Goal: Task Accomplishment & Management: Manage account settings

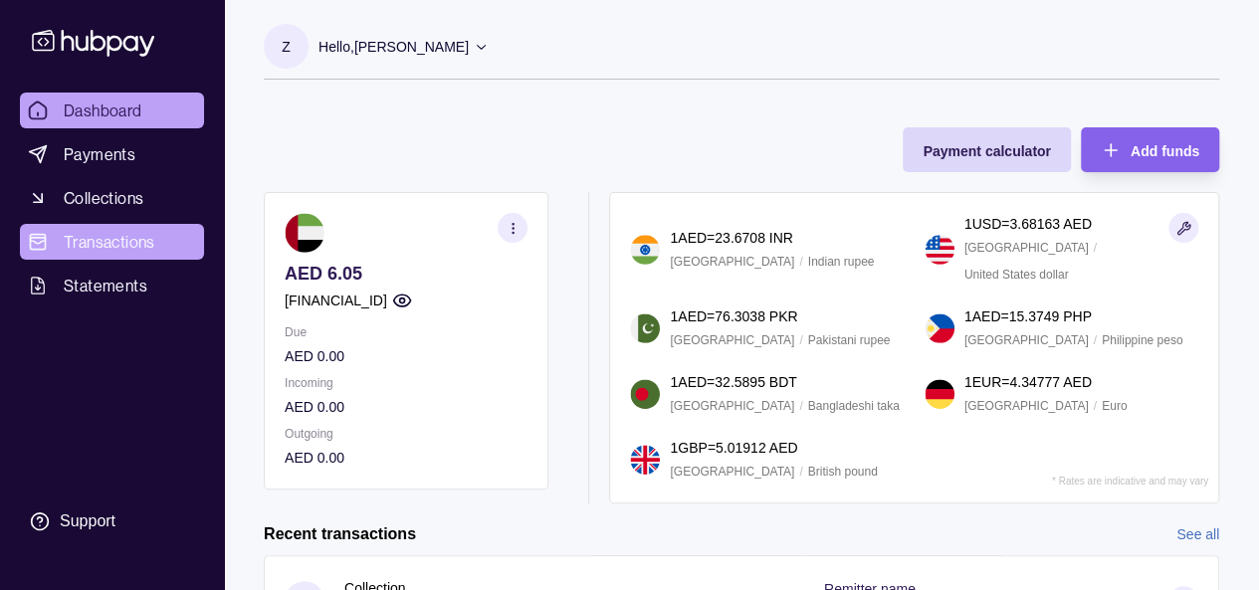
click at [127, 240] on span "Transactions" at bounding box center [110, 242] width 92 height 24
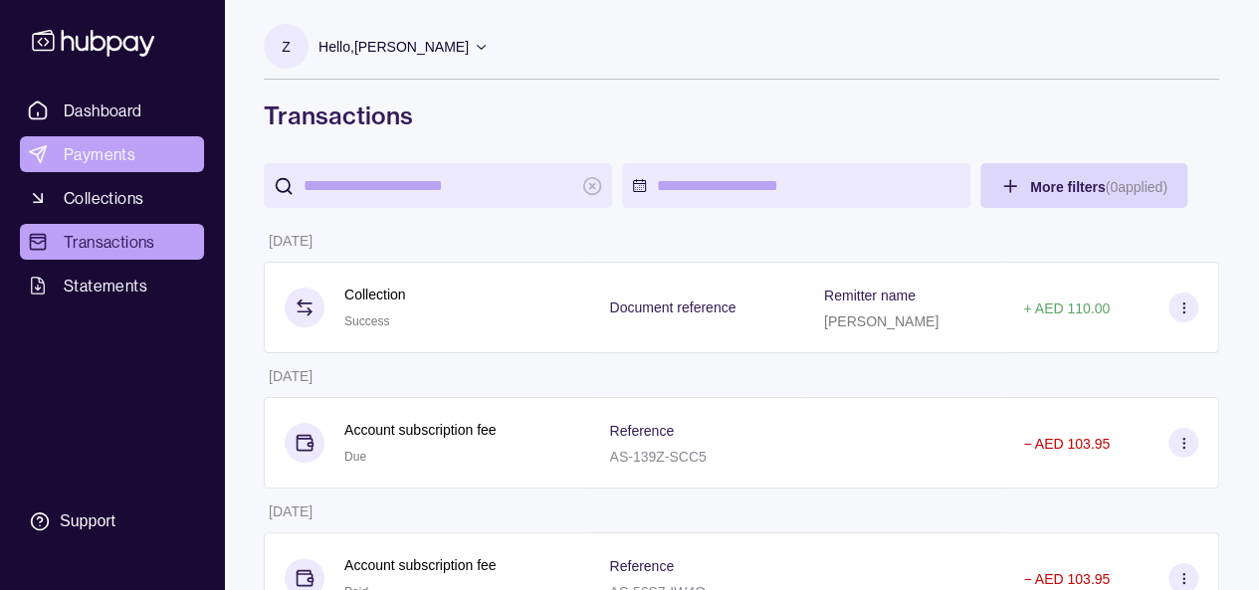
click at [103, 154] on span "Payments" at bounding box center [100, 154] width 72 height 24
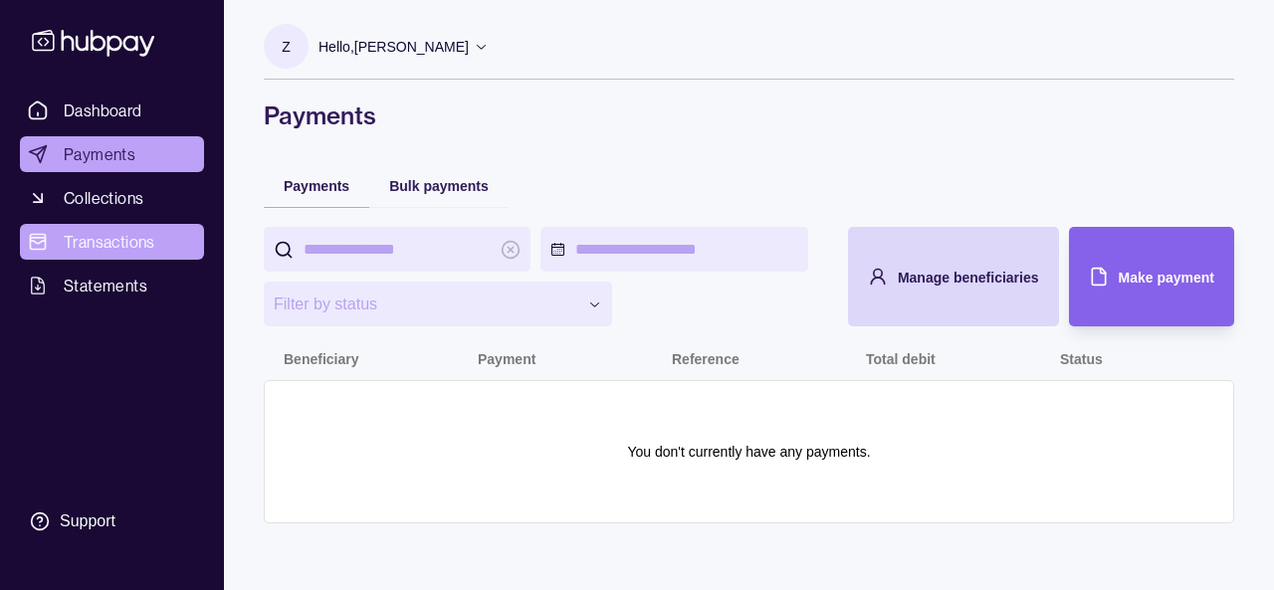
click at [134, 228] on link "Transactions" at bounding box center [112, 242] width 184 height 36
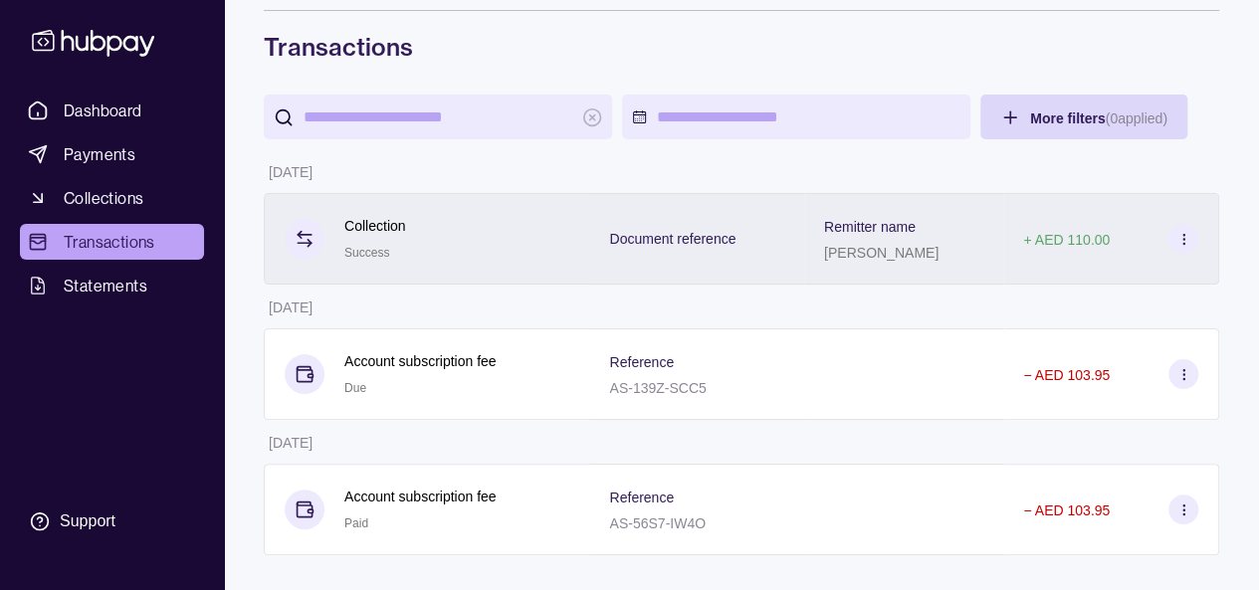
scroll to position [72, 0]
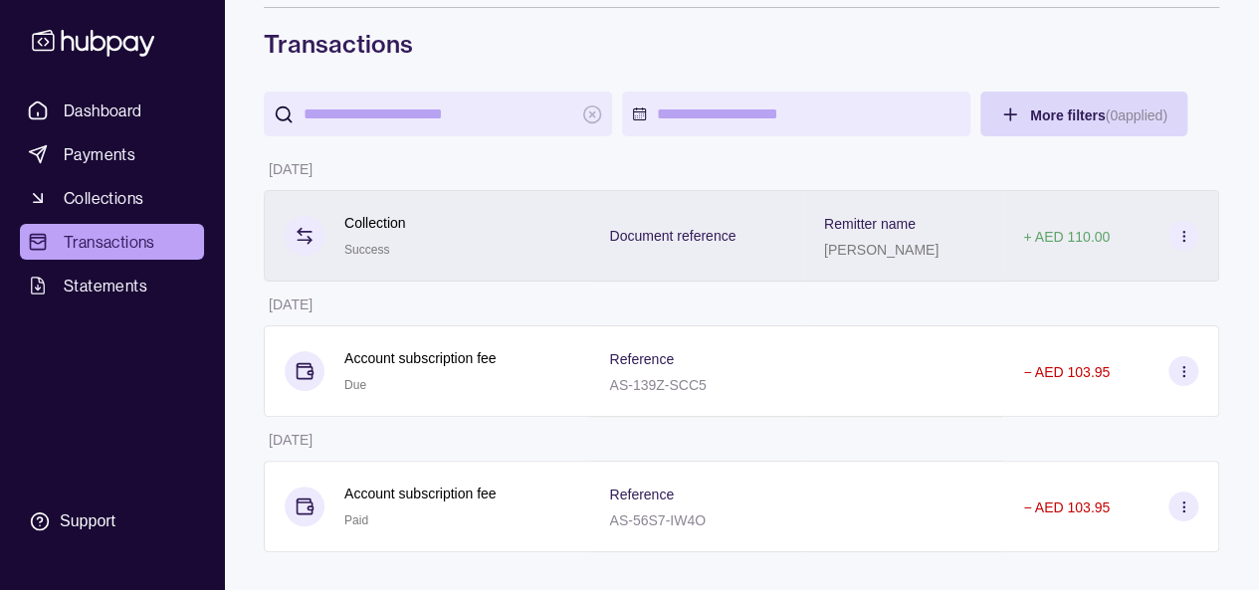
click at [619, 236] on p "Document reference" at bounding box center [672, 236] width 126 height 16
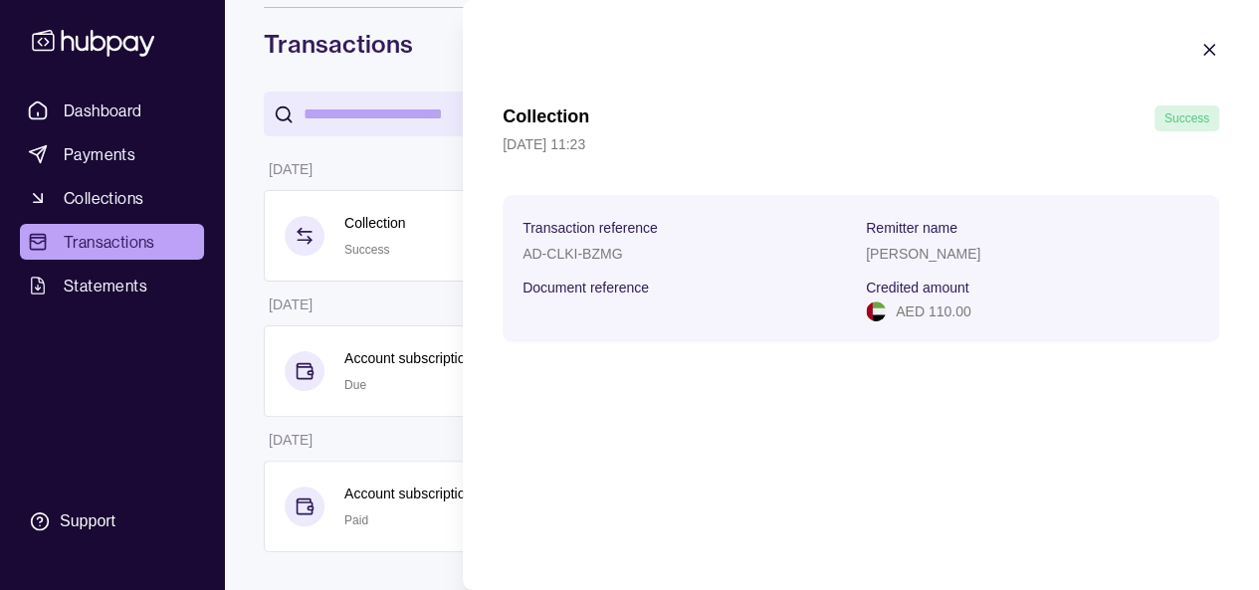
click at [1211, 47] on icon "button" at bounding box center [1210, 50] width 10 height 10
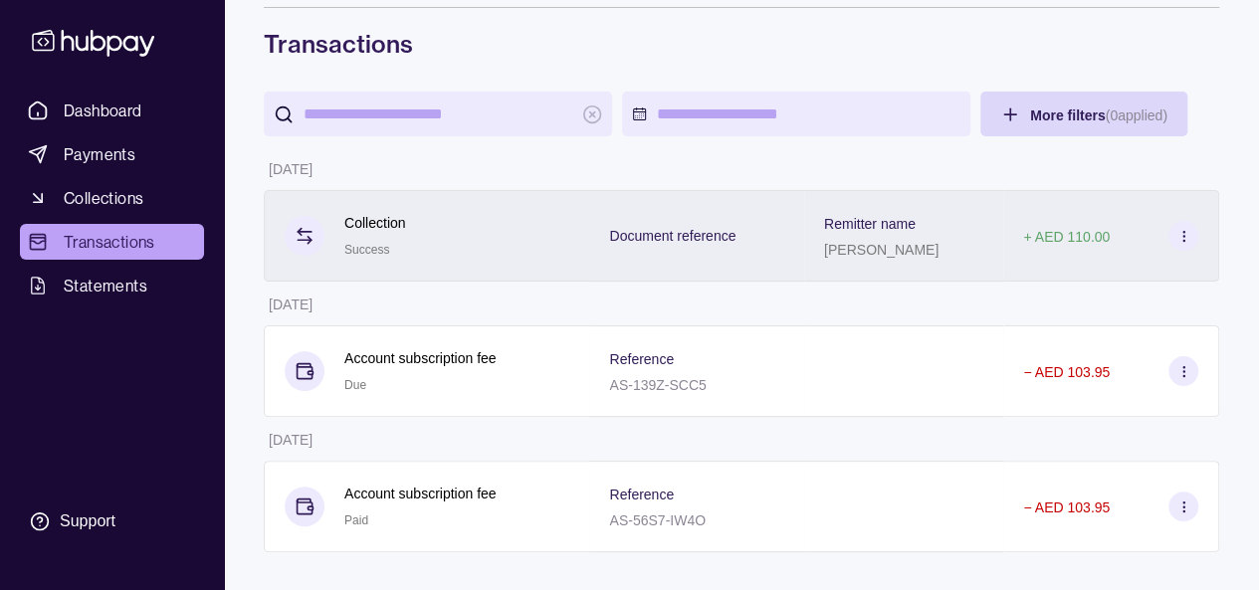
click at [691, 237] on p "Document reference" at bounding box center [672, 236] width 126 height 16
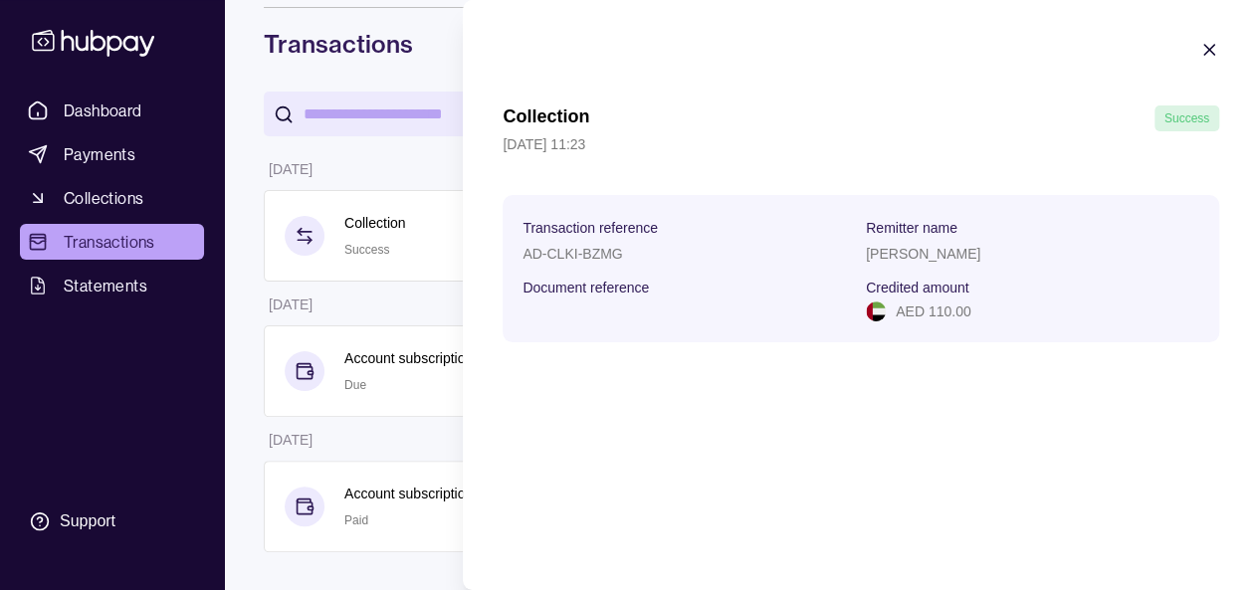
click at [1205, 52] on icon "button" at bounding box center [1210, 50] width 20 height 20
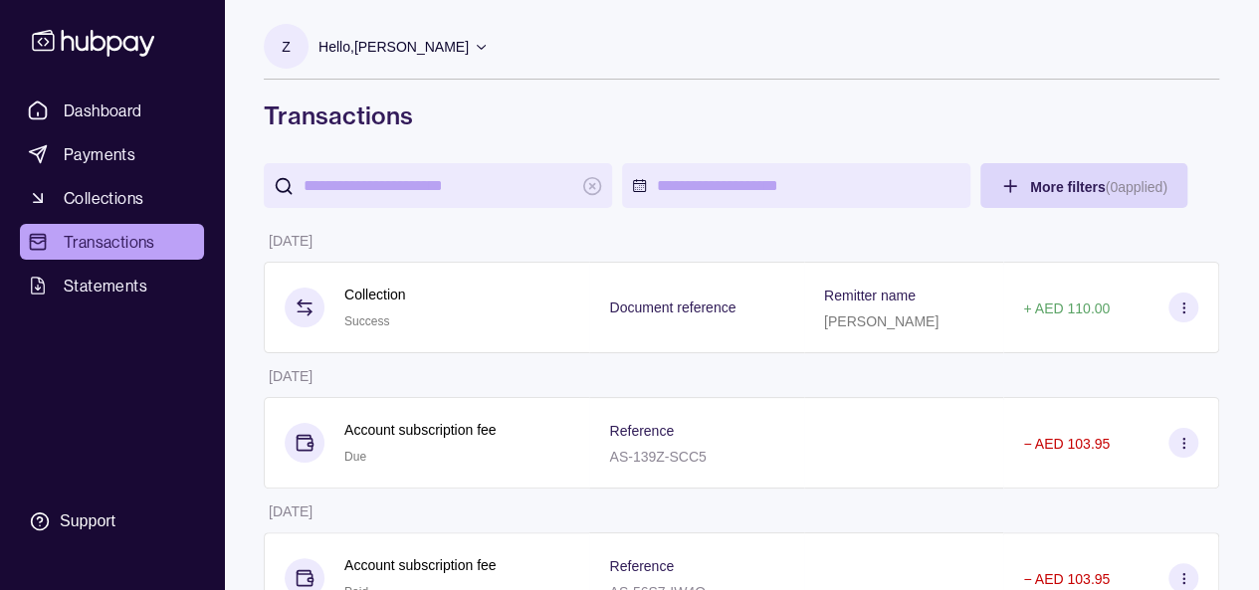
scroll to position [0, 0]
click at [478, 46] on icon at bounding box center [481, 47] width 9 height 5
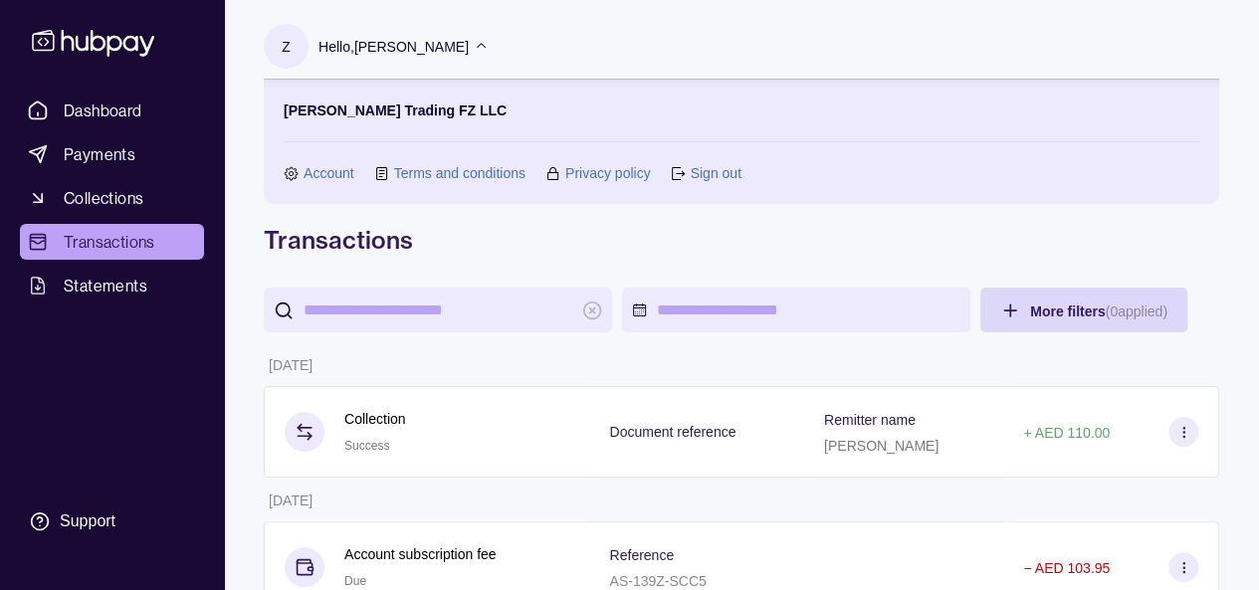
click at [709, 172] on link "Sign out" at bounding box center [715, 173] width 51 height 22
